Goal: Transaction & Acquisition: Purchase product/service

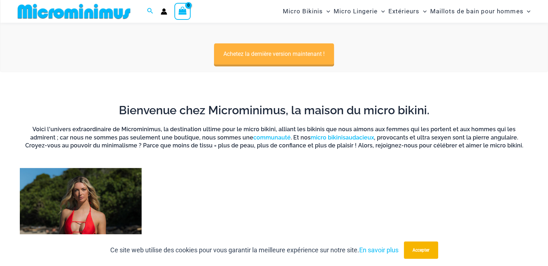
scroll to position [426, 0]
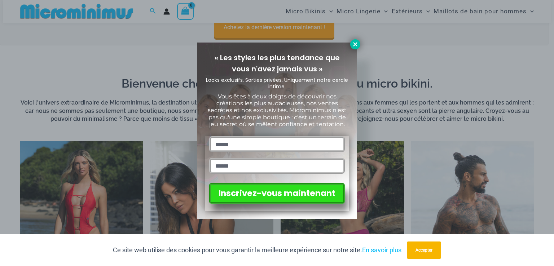
click at [357, 46] on icon at bounding box center [355, 44] width 4 height 4
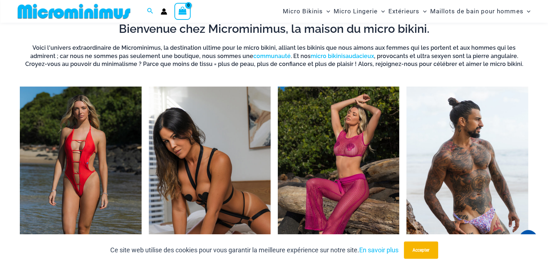
scroll to position [534, 0]
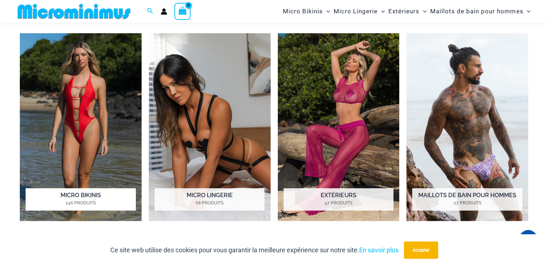
click at [93, 140] on img "Visitez la catégorie de produits Micro Bikinis" at bounding box center [81, 127] width 122 height 188
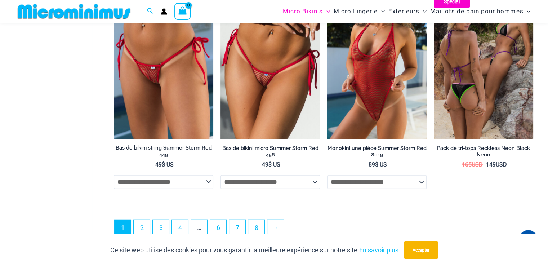
scroll to position [1813, 0]
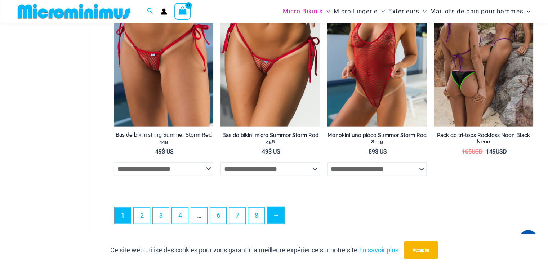
click at [273, 209] on link "→" at bounding box center [275, 215] width 17 height 17
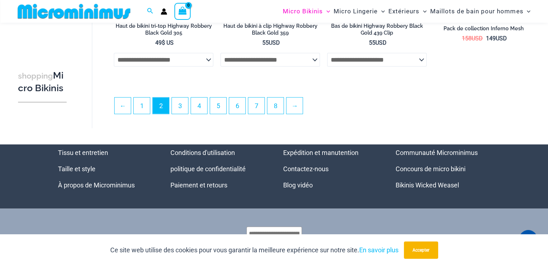
scroll to position [1789, 0]
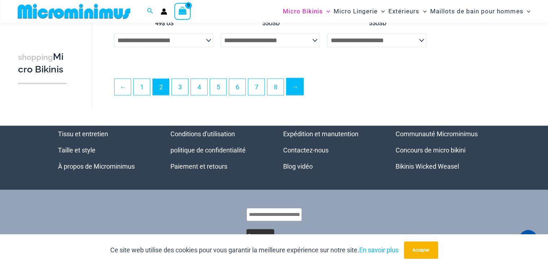
click at [296, 89] on font "→" at bounding box center [295, 87] width 6 height 8
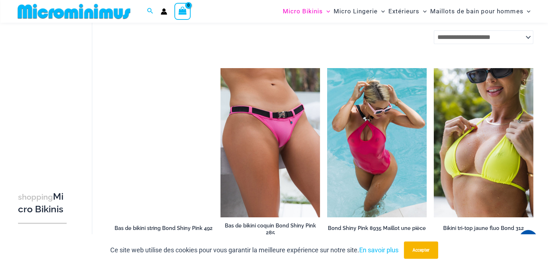
scroll to position [469, 0]
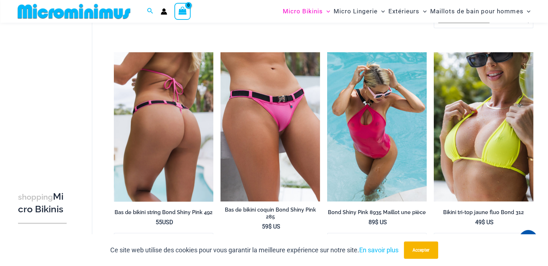
click at [161, 119] on img at bounding box center [163, 126] width 99 height 149
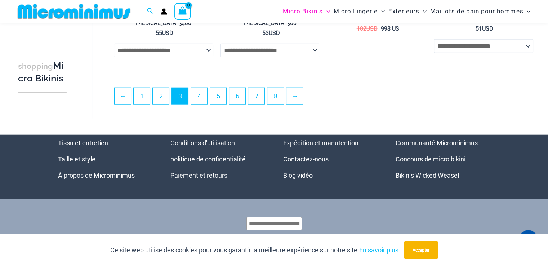
scroll to position [1799, 0]
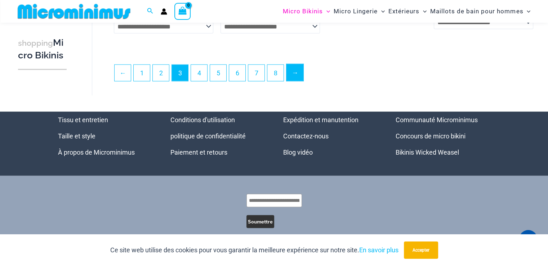
click at [297, 75] on font "→" at bounding box center [295, 73] width 6 height 8
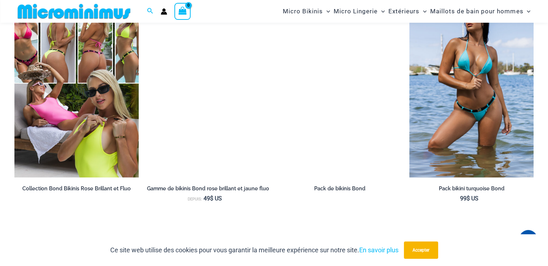
scroll to position [997, 0]
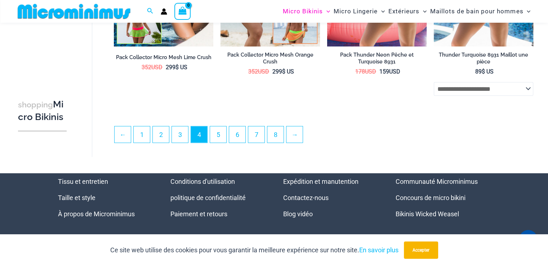
scroll to position [1716, 0]
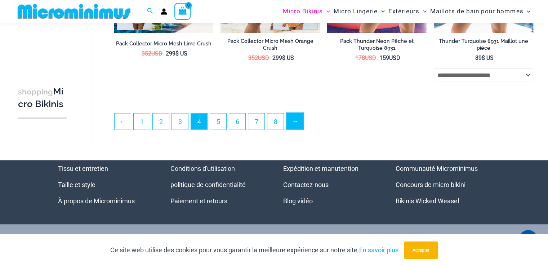
click at [300, 124] on link "→" at bounding box center [295, 121] width 17 height 17
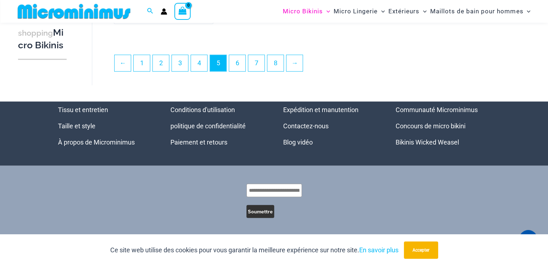
scroll to position [1788, 0]
click at [295, 66] on font "→" at bounding box center [295, 63] width 6 height 8
click at [295, 67] on link "→" at bounding box center [295, 62] width 17 height 17
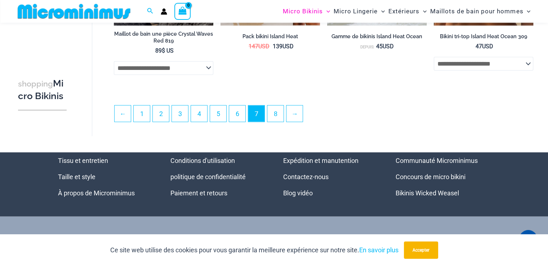
scroll to position [1757, 0]
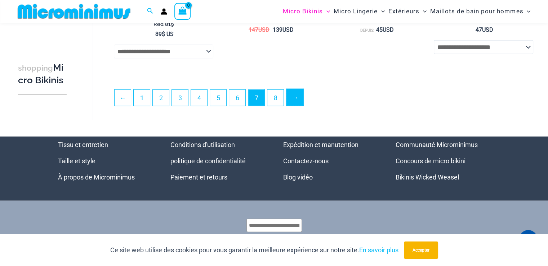
click at [295, 101] on font "→" at bounding box center [295, 98] width 6 height 8
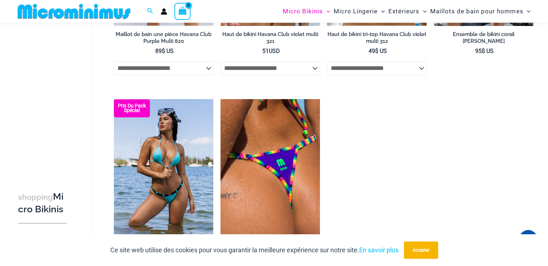
scroll to position [937, 0]
